Goal: Navigation & Orientation: Understand site structure

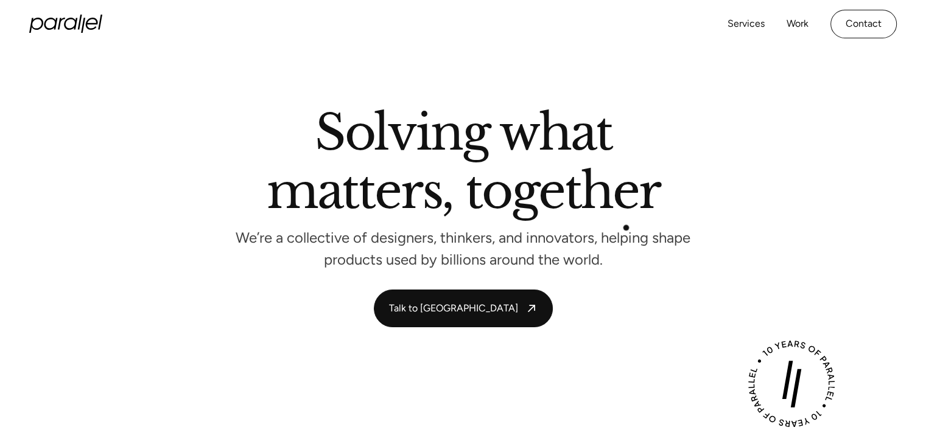
click at [627, 227] on div "Solving what matters, together We’re a collective of designers, thinkers, and i…" at bounding box center [463, 187] width 828 height 156
click at [870, 18] on link "Contact" at bounding box center [864, 24] width 66 height 29
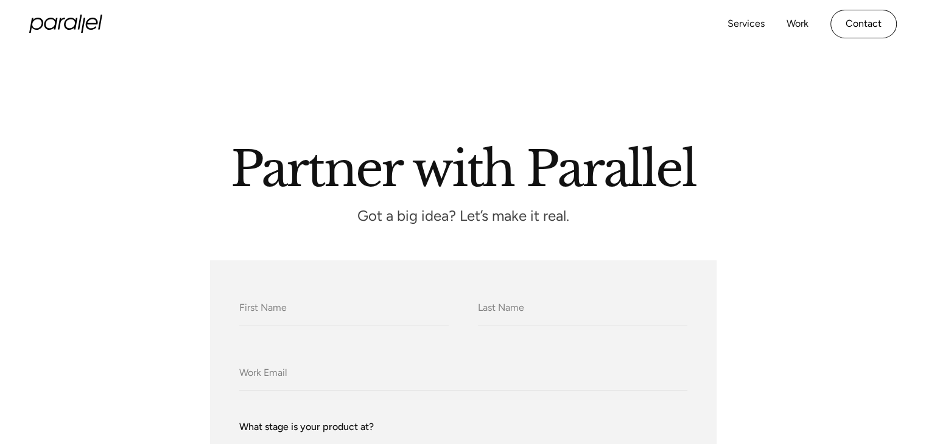
click at [785, 22] on div "Services Work About Careers Contact" at bounding box center [812, 24] width 169 height 29
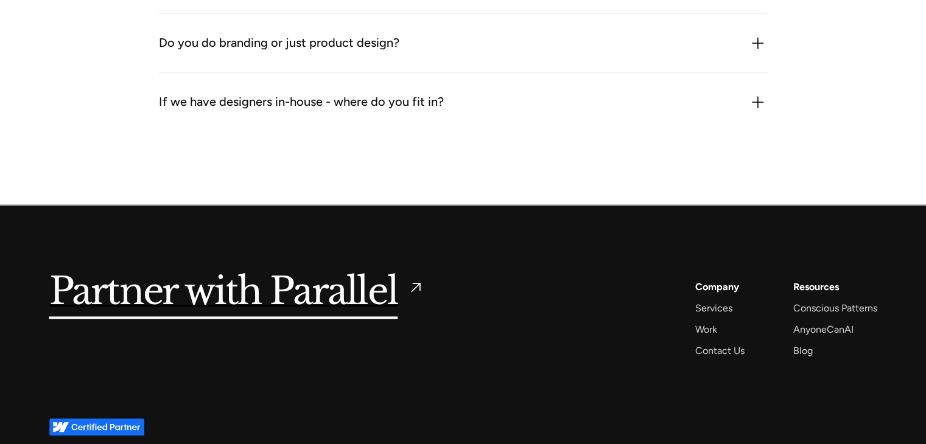
scroll to position [1583, 0]
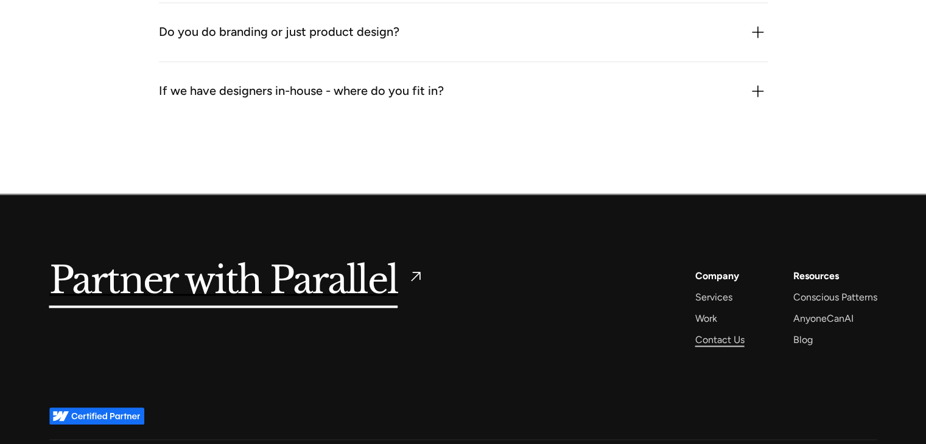
click at [706, 342] on div "Contact Us" at bounding box center [719, 340] width 49 height 16
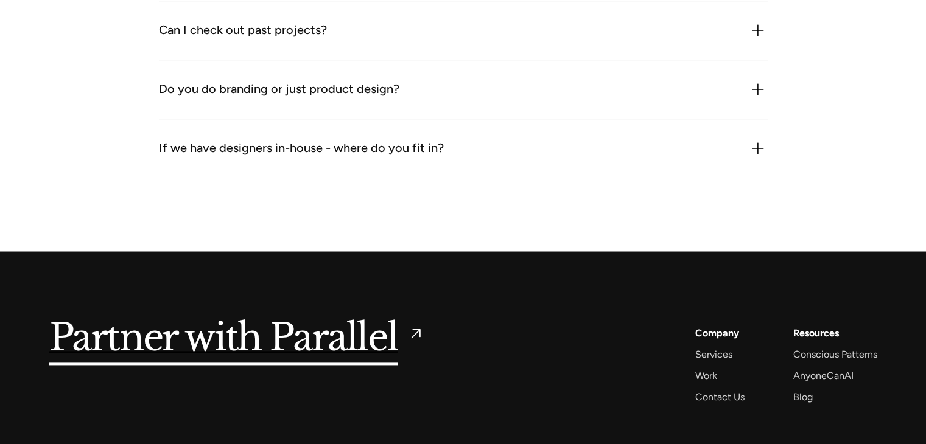
scroll to position [1612, 0]
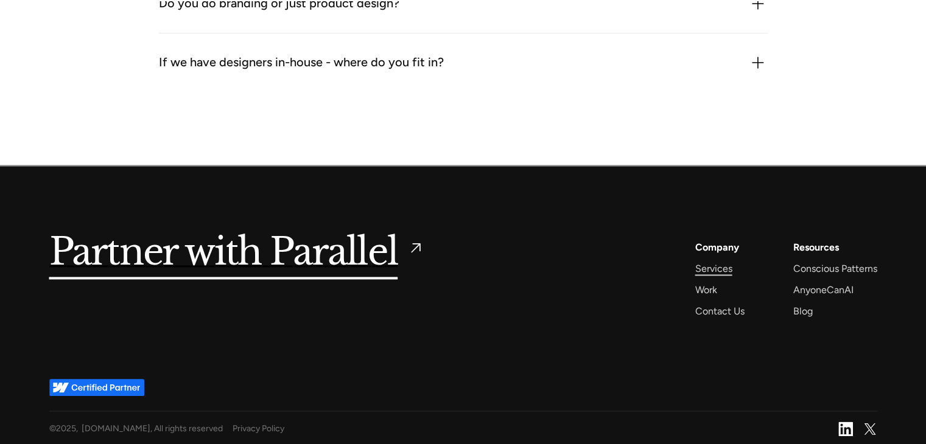
click at [726, 268] on div "Services" at bounding box center [713, 269] width 37 height 16
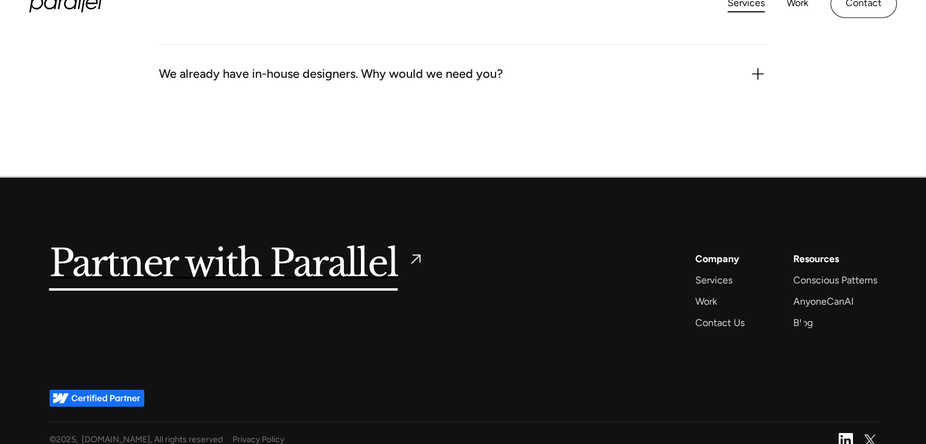
scroll to position [3837, 0]
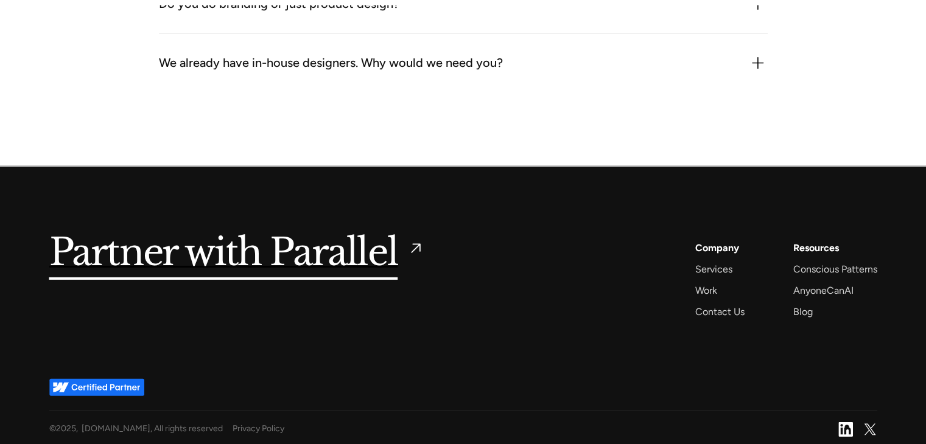
click at [848, 429] on img at bounding box center [845, 430] width 15 height 15
click at [521, 87] on div "We already have in-house designers. Why would we need you? Because we bring an …" at bounding box center [463, 63] width 609 height 58
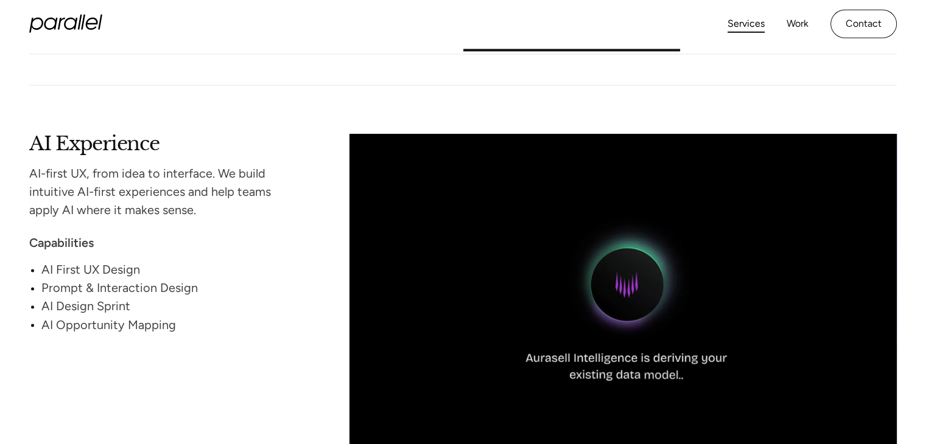
click at [74, 15] on icon at bounding box center [65, 24] width 73 height 18
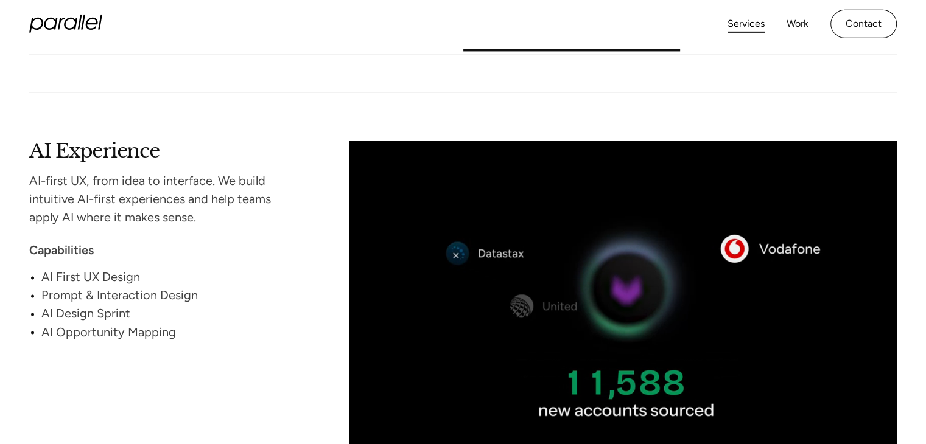
scroll to position [1968, 0]
